Goal: Information Seeking & Learning: Find specific fact

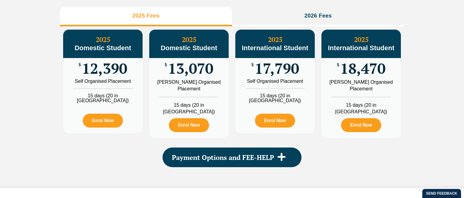
scroll to position [739, 0]
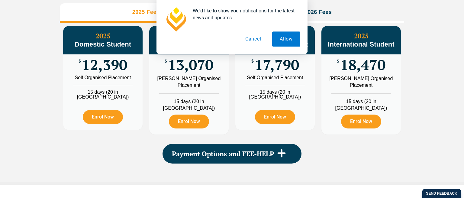
click at [252, 38] on button "Cancel" at bounding box center [252, 38] width 31 height 15
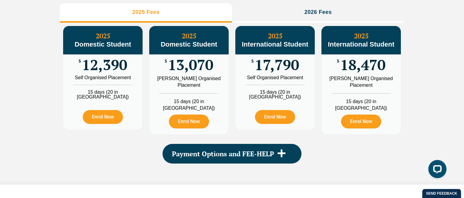
scroll to position [0, 0]
click at [295, 25] on link "Traineeship Workshops" at bounding box center [290, 28] width 53 height 26
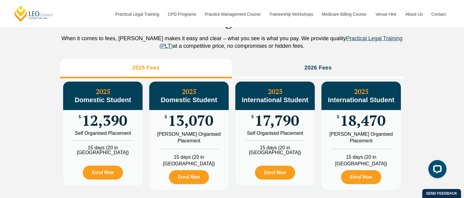
scroll to position [683, 0]
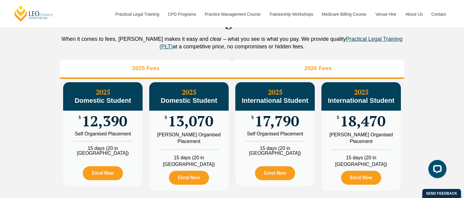
click at [257, 75] on li "2026 Fees" at bounding box center [318, 68] width 172 height 19
click at [203, 79] on li "2025 Fees" at bounding box center [146, 68] width 172 height 19
click at [252, 79] on li "2026 Fees" at bounding box center [318, 68] width 172 height 19
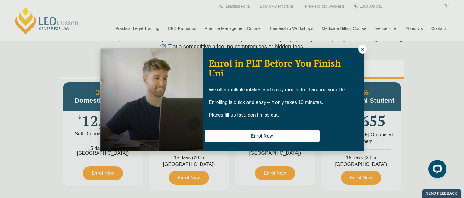
click at [359, 47] on button at bounding box center [362, 49] width 8 height 8
